Goal: Information Seeking & Learning: Learn about a topic

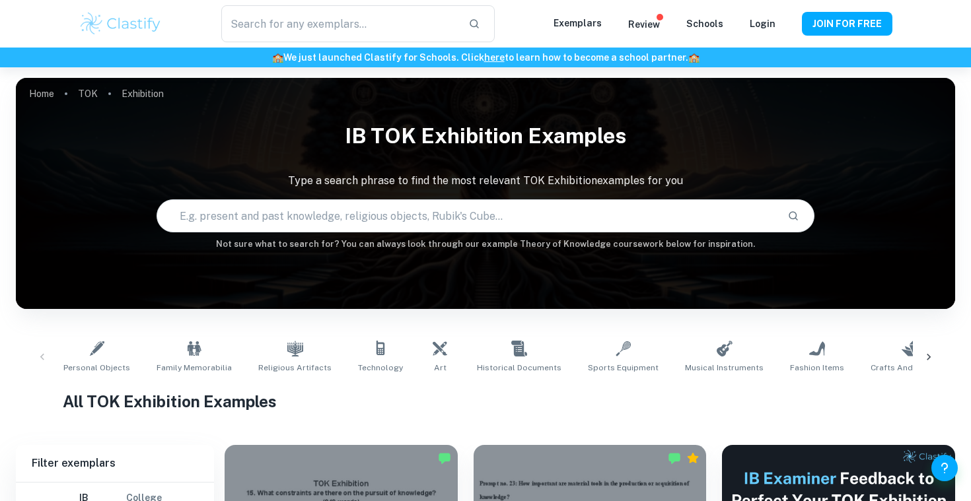
scroll to position [355, 0]
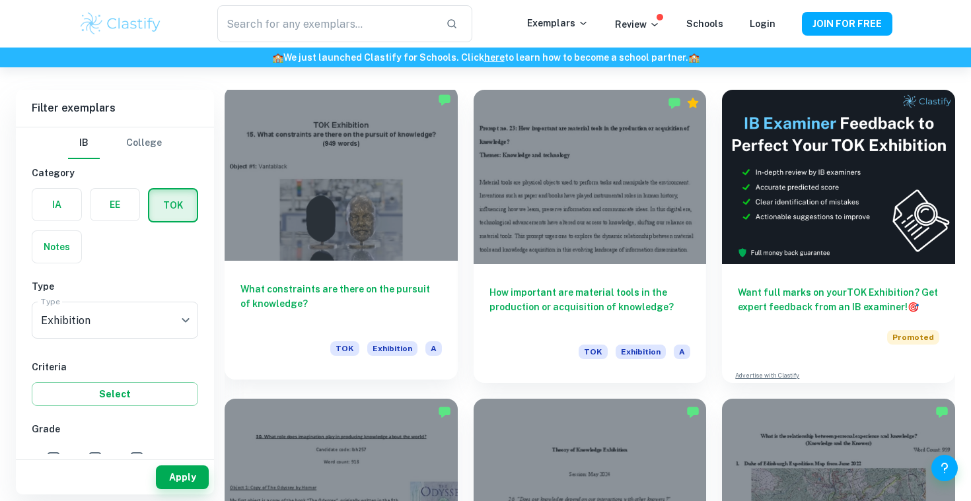
click at [397, 237] on div at bounding box center [341, 174] width 233 height 174
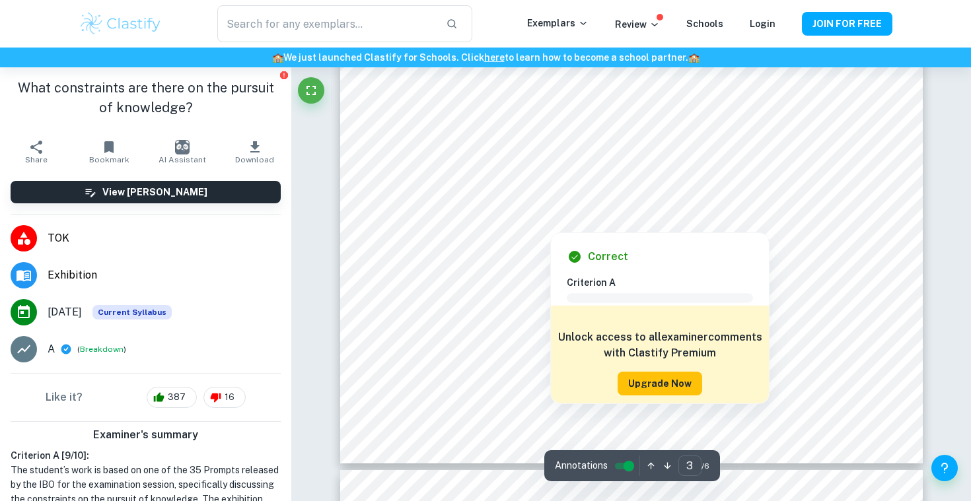
scroll to position [2095, 1]
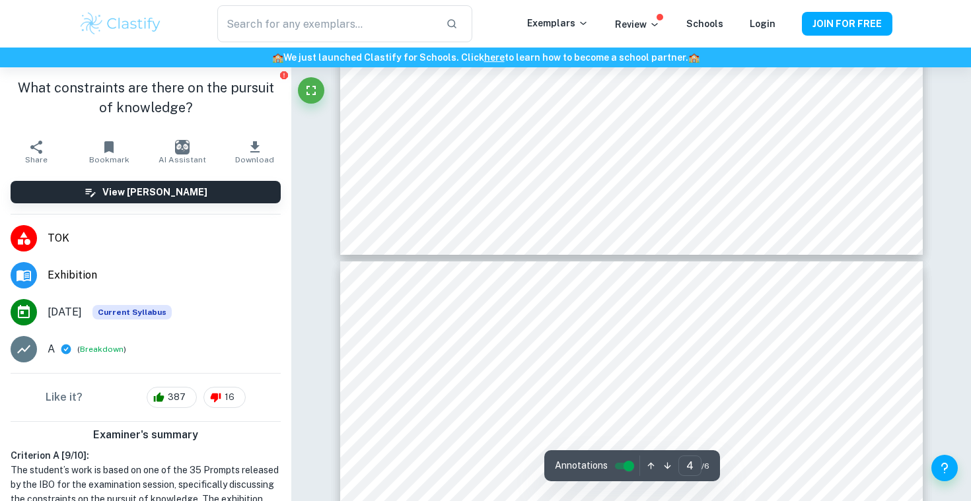
type input "5"
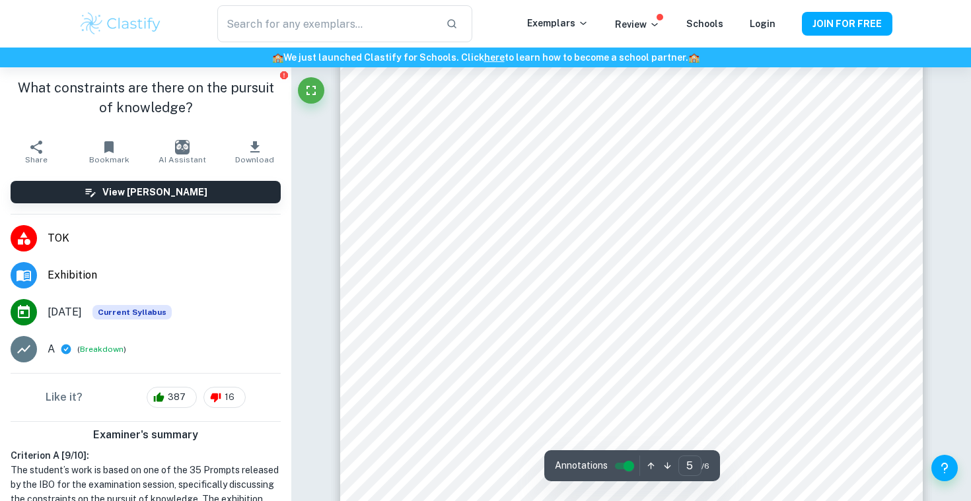
scroll to position [3267, 0]
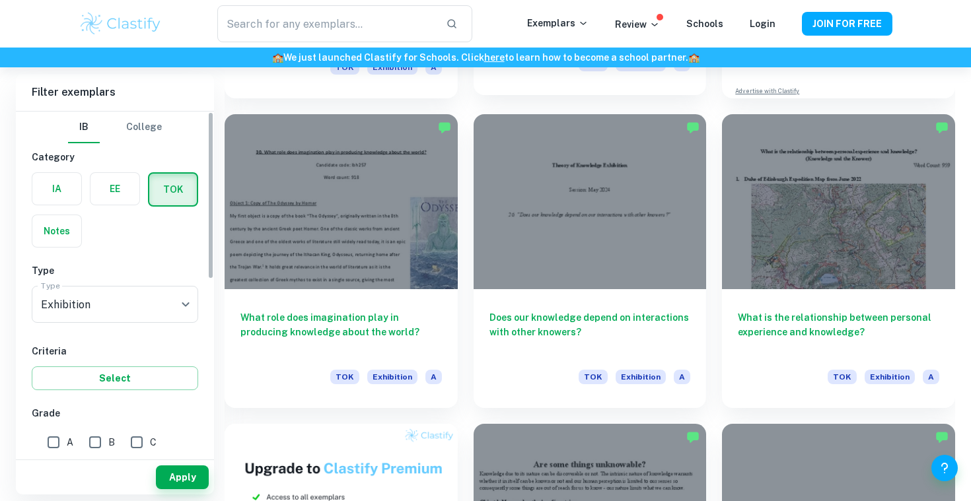
scroll to position [639, 0]
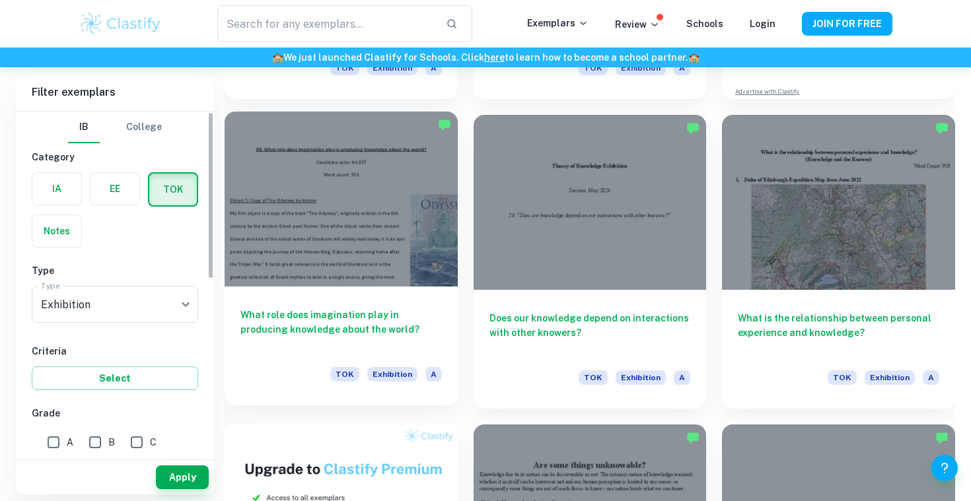
click at [379, 155] on div at bounding box center [341, 199] width 233 height 174
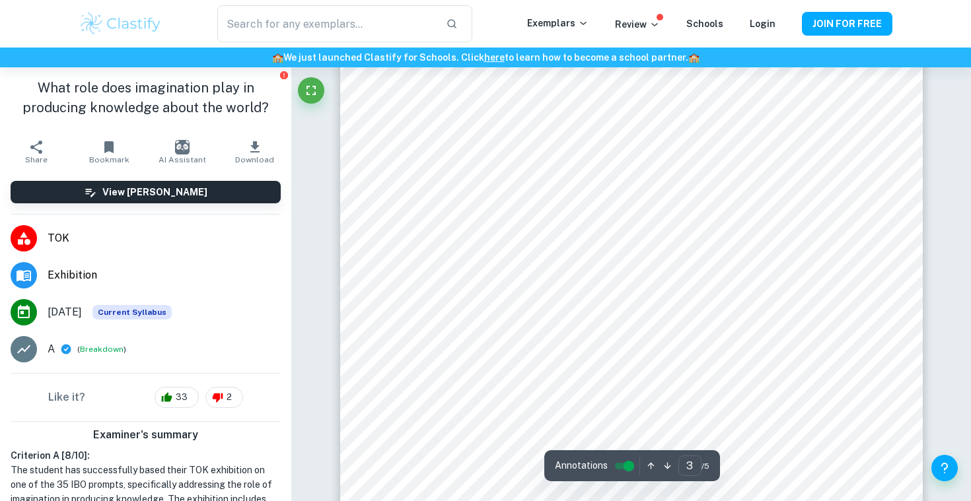
scroll to position [1960, 0]
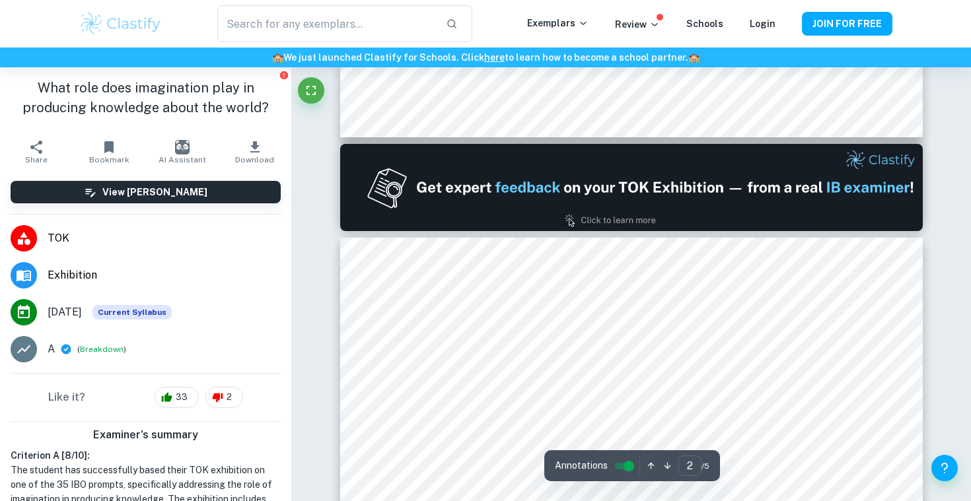
type input "1"
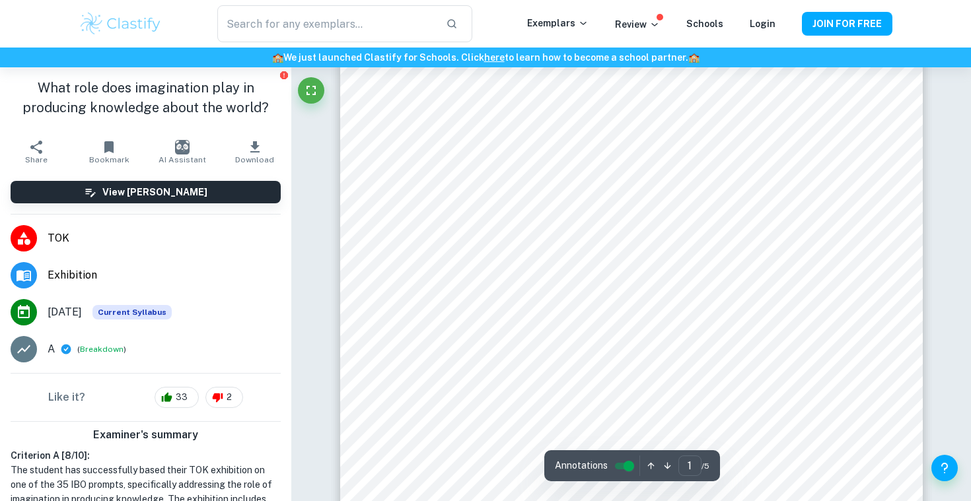
scroll to position [48, 0]
